Goal: Task Accomplishment & Management: Use online tool/utility

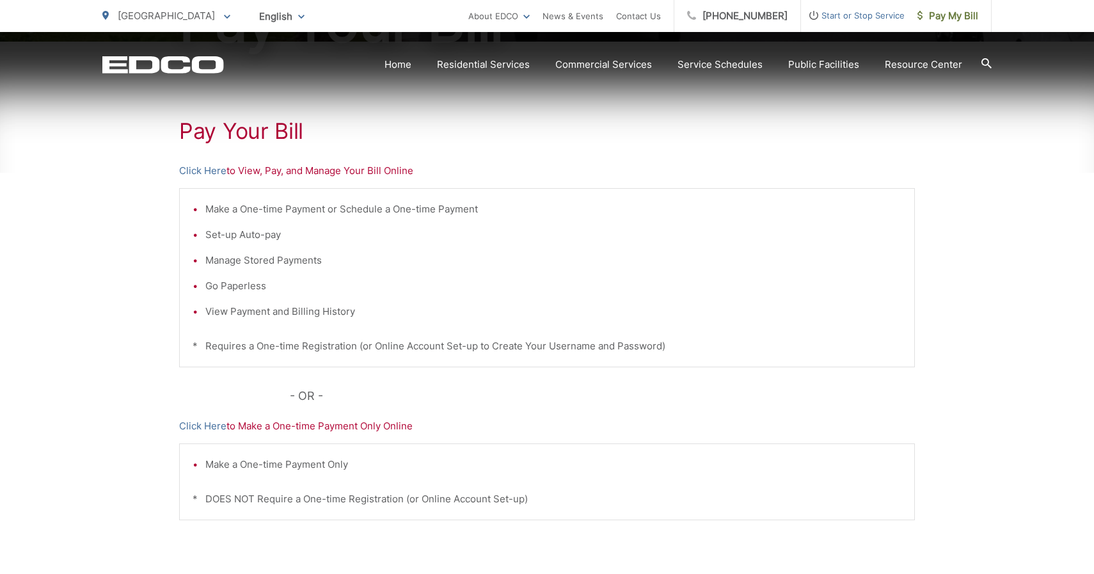
scroll to position [220, 0]
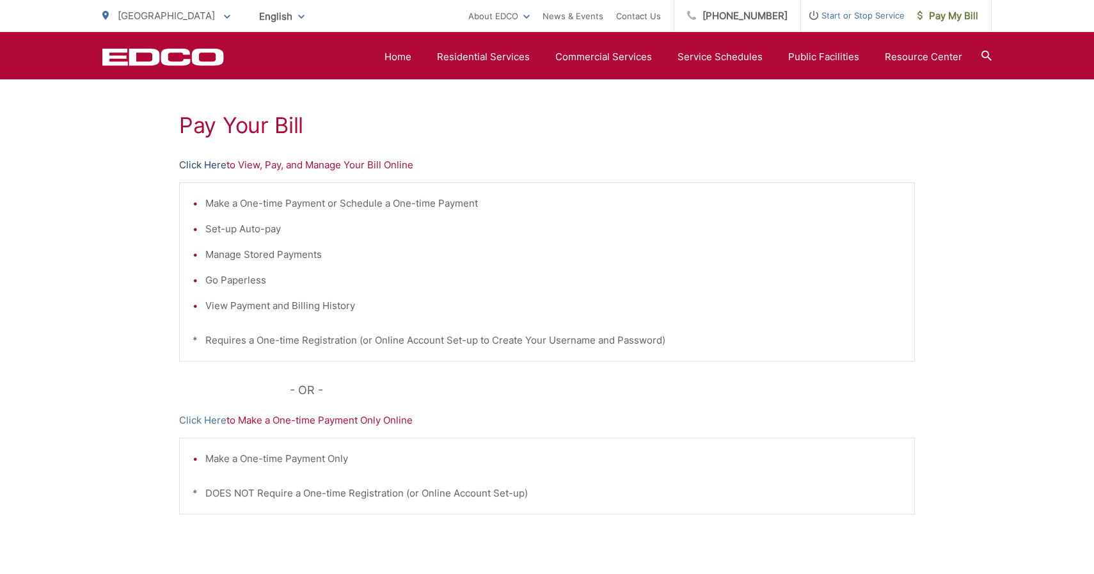
click at [219, 168] on link "Click Here" at bounding box center [202, 164] width 47 height 15
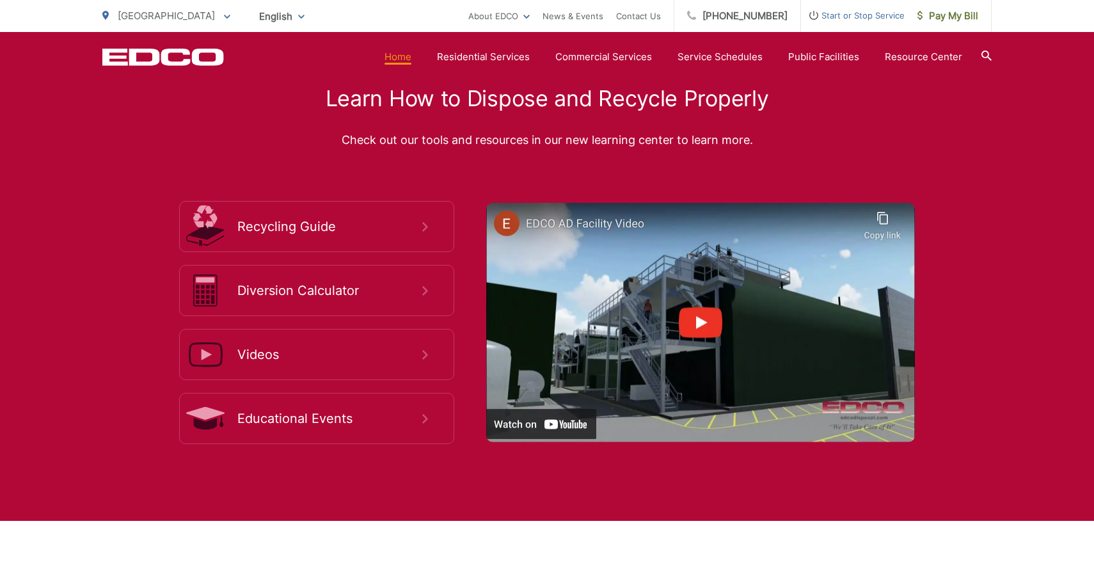
scroll to position [2744, 0]
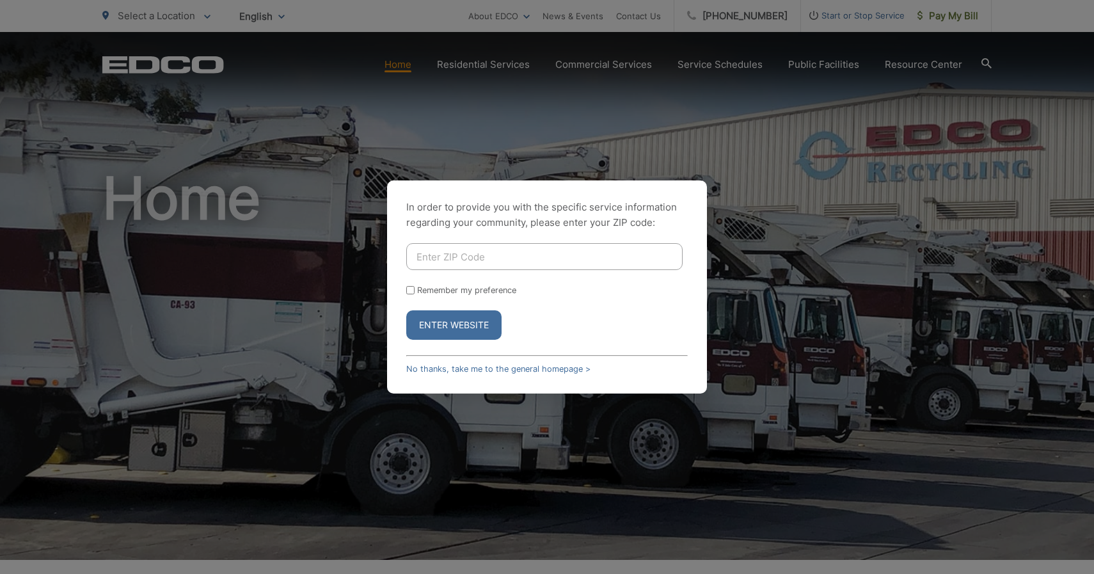
click at [839, 327] on div "In order to provide you with the specific service information regarding your co…" at bounding box center [547, 287] width 1094 height 574
